Goal: Task Accomplishment & Management: Use online tool/utility

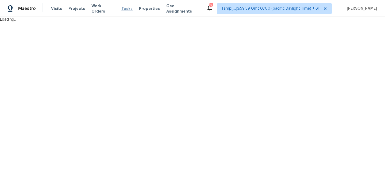
click at [121, 9] on span "Tasks" at bounding box center [126, 9] width 11 height 4
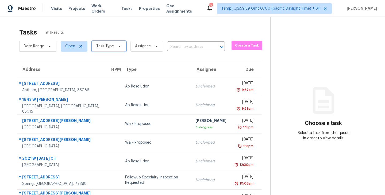
click at [114, 45] on span "Task Type" at bounding box center [109, 46] width 34 height 11
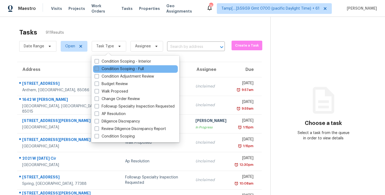
click at [95, 68] on span at bounding box center [97, 69] width 4 height 4
click at [95, 68] on input "Condition Scoping - Full" at bounding box center [96, 67] width 3 height 3
checkbox input "true"
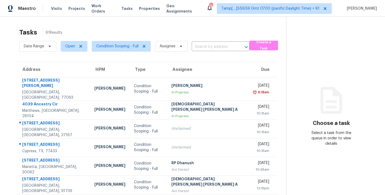
click at [141, 32] on div "Tasks 61 Results" at bounding box center [152, 32] width 267 height 14
click at [143, 46] on icon at bounding box center [144, 46] width 4 height 4
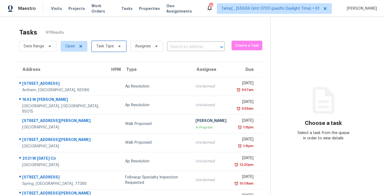
click at [119, 46] on icon at bounding box center [119, 46] width 4 height 4
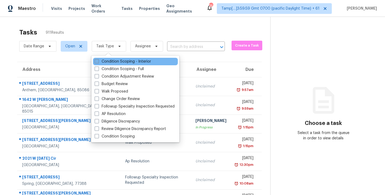
click at [98, 60] on span at bounding box center [97, 61] width 4 height 4
click at [98, 60] on input "Condition Scoping - Interior" at bounding box center [96, 60] width 3 height 3
checkbox input "true"
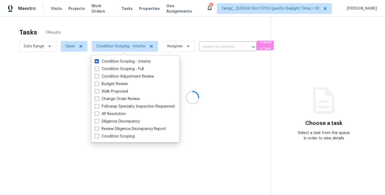
click at [130, 28] on div at bounding box center [192, 97] width 385 height 195
